Goal: Share content

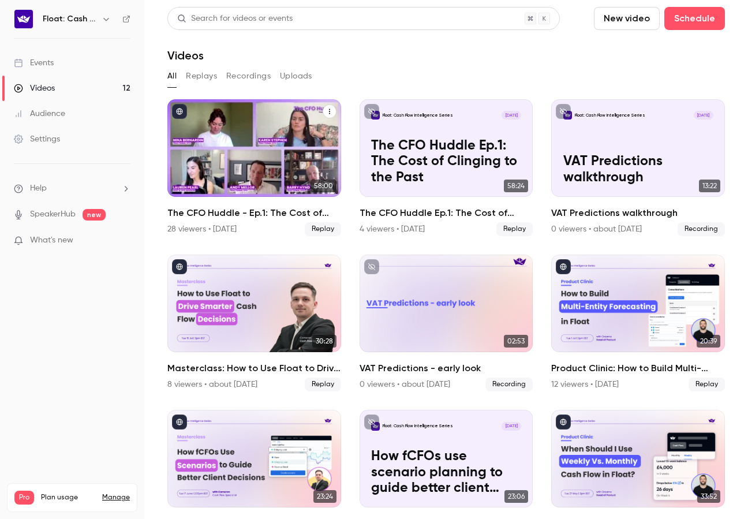
click at [333, 113] on button "The CFO Huddle - Ep.1: The Cost of Clinging to the Past" at bounding box center [330, 112] width 14 height 14
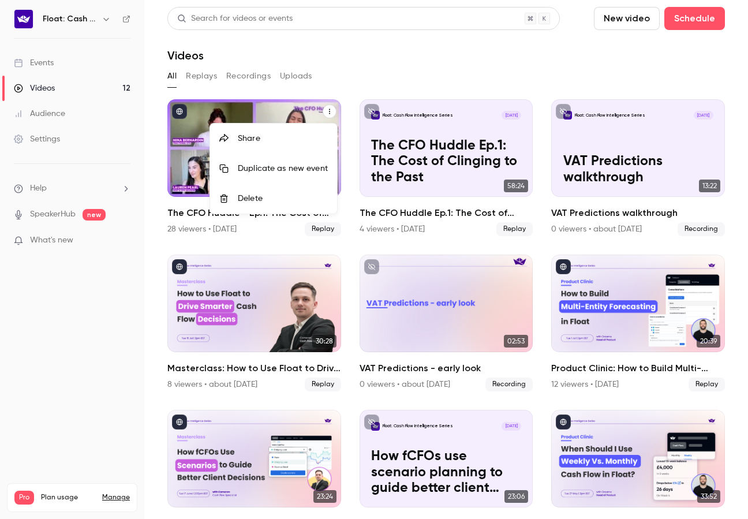
click at [249, 136] on div "Share" at bounding box center [283, 139] width 90 height 12
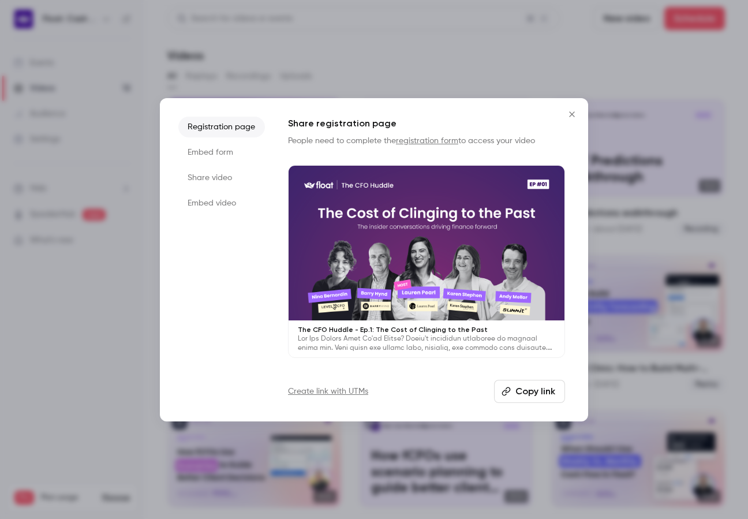
click at [533, 395] on button "Copy link" at bounding box center [529, 391] width 71 height 23
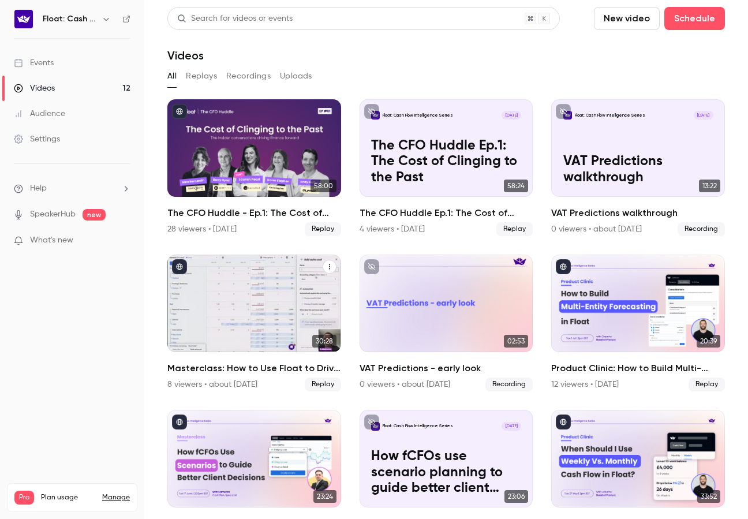
click at [330, 266] on icon "Masterclass: How to Use Float to Drive Smarter Cash Flow Decisions" at bounding box center [329, 266] width 7 height 7
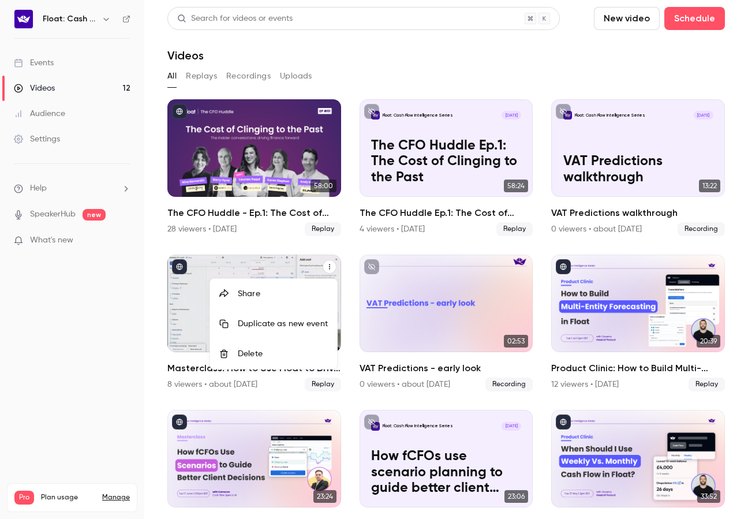
click at [248, 291] on div "Share" at bounding box center [283, 294] width 90 height 12
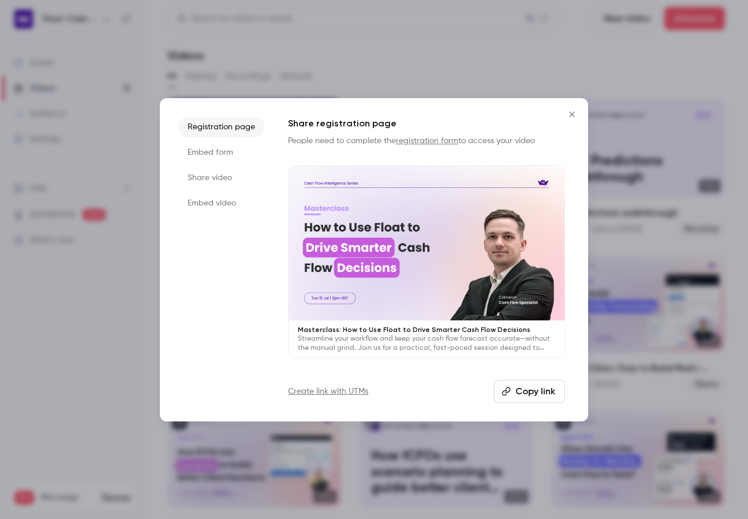
click at [528, 393] on button "Copy link" at bounding box center [529, 391] width 71 height 23
click at [739, 230] on div at bounding box center [374, 259] width 748 height 519
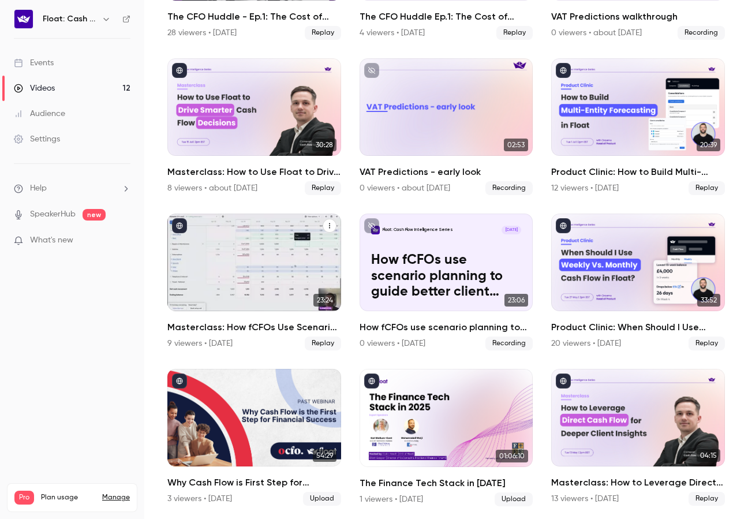
scroll to position [197, 0]
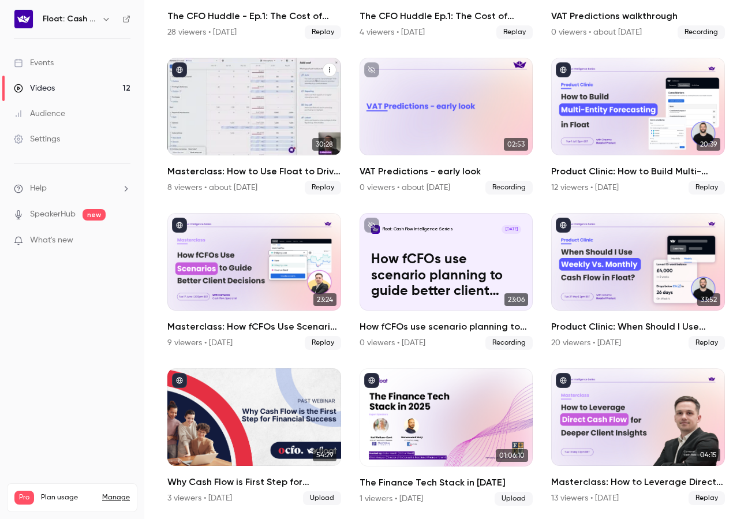
click at [262, 117] on div "Masterclass: How to Use Float to Drive Smarter Cash Flow Decisions" at bounding box center [254, 107] width 174 height 98
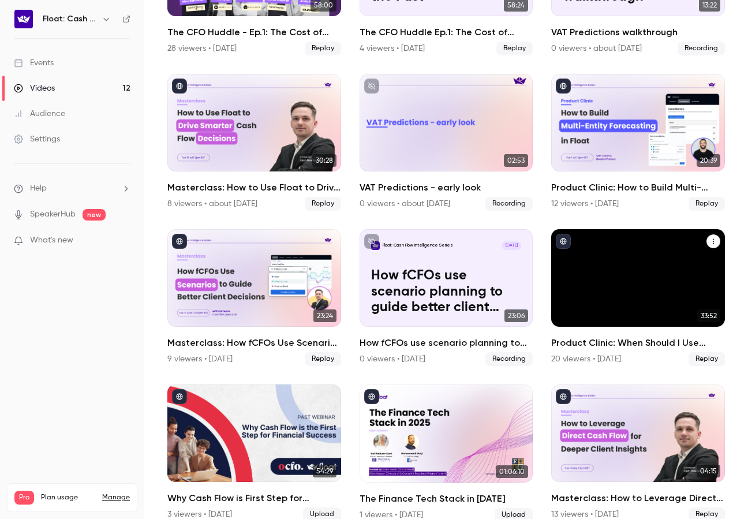
scroll to position [197, 0]
